Goal: Task Accomplishment & Management: Manage account settings

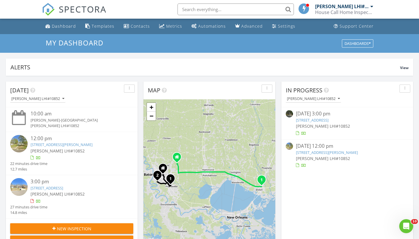
click at [337, 11] on div "House Call Home Inspection" at bounding box center [344, 12] width 58 height 6
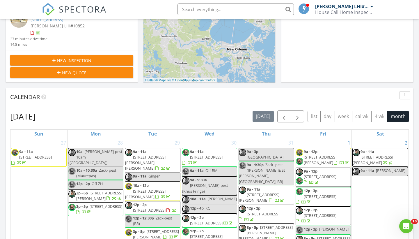
scroll to position [141, 0]
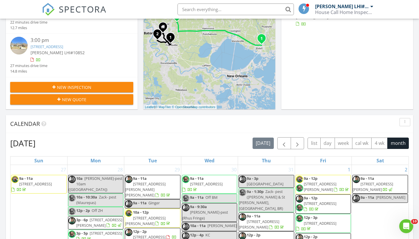
click at [326, 12] on div "House Call Home Inspection" at bounding box center [344, 12] width 58 height 6
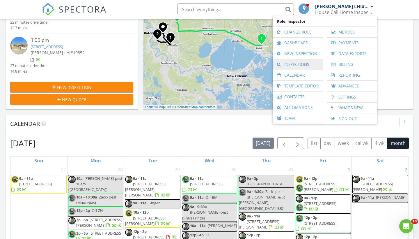
click at [292, 63] on link "Inspections" at bounding box center [298, 64] width 45 height 10
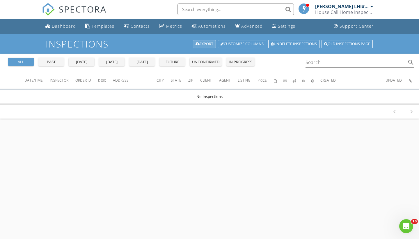
click at [204, 43] on link "Export" at bounding box center [204, 44] width 23 height 8
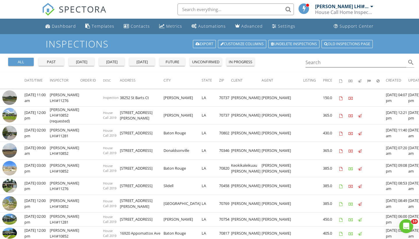
click at [350, 9] on div "[PERSON_NAME] LHI#10852" at bounding box center [342, 6] width 54 height 6
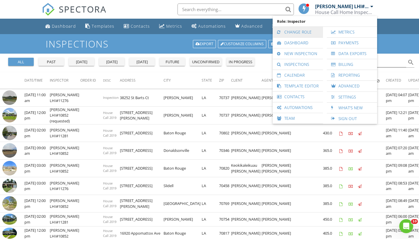
click at [309, 35] on link "Change Role" at bounding box center [298, 32] width 45 height 10
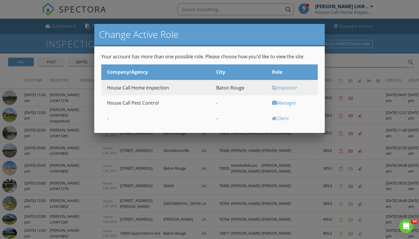
click at [287, 101] on div "Manager" at bounding box center [294, 103] width 44 height 6
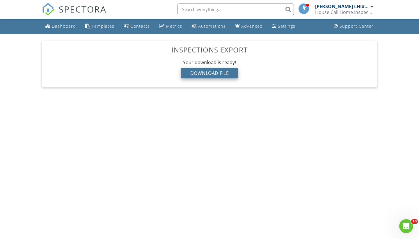
click at [213, 75] on div "Download File" at bounding box center [209, 73] width 57 height 10
